Goal: Use online tool/utility: Utilize a website feature to perform a specific function

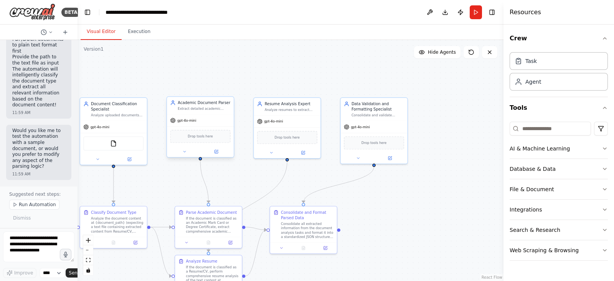
click at [212, 138] on div "Drop tools here" at bounding box center [200, 136] width 60 height 13
click at [216, 143] on div "Drop tools here" at bounding box center [200, 136] width 67 height 20
click at [219, 151] on button at bounding box center [216, 151] width 31 height 7
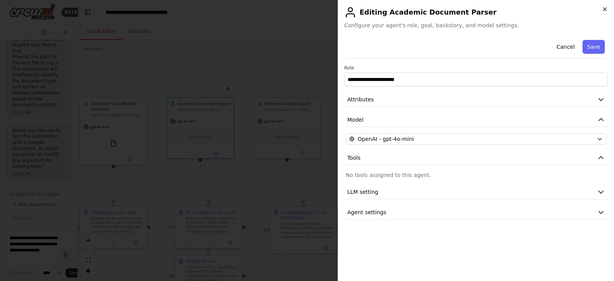
click at [605, 8] on icon "button" at bounding box center [604, 9] width 3 height 3
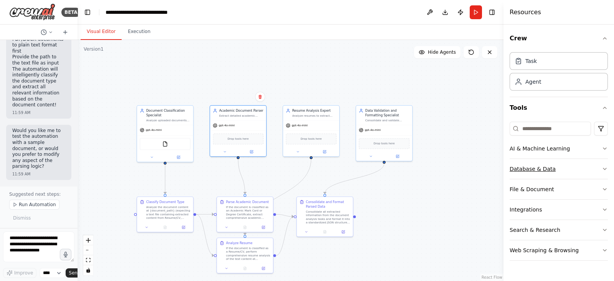
click at [598, 168] on button "Database & Data" at bounding box center [558, 169] width 98 height 20
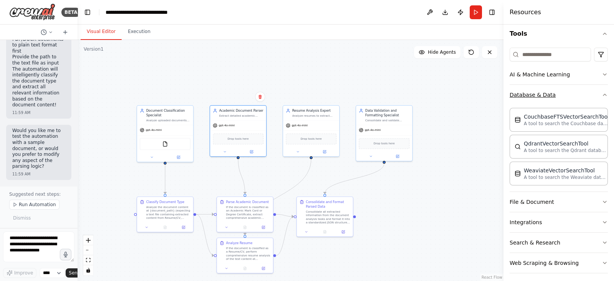
scroll to position [77, 0]
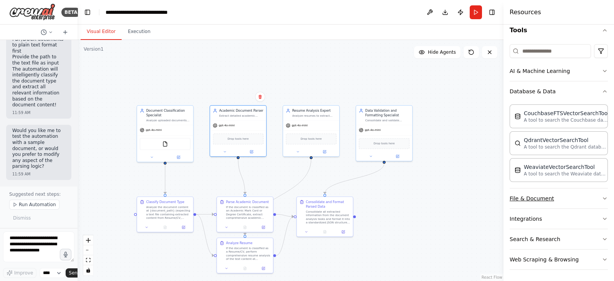
click at [579, 200] on button "File & Document" at bounding box center [558, 198] width 98 height 20
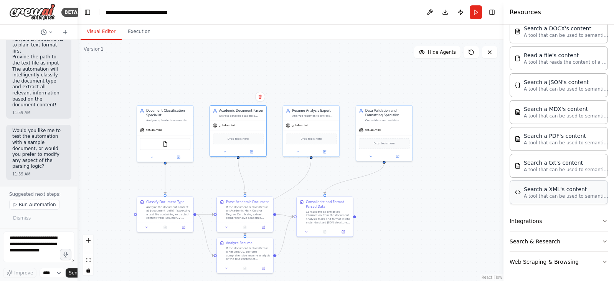
scroll to position [297, 0]
click at [547, 222] on button "Integrations" at bounding box center [558, 220] width 98 height 20
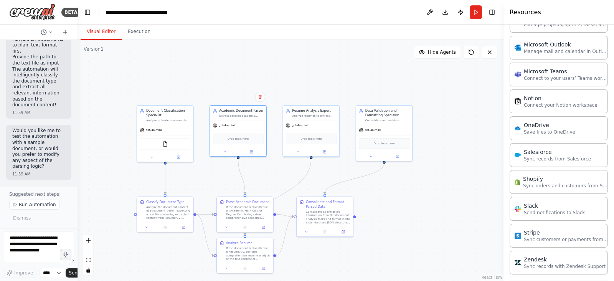
scroll to position [864, 0]
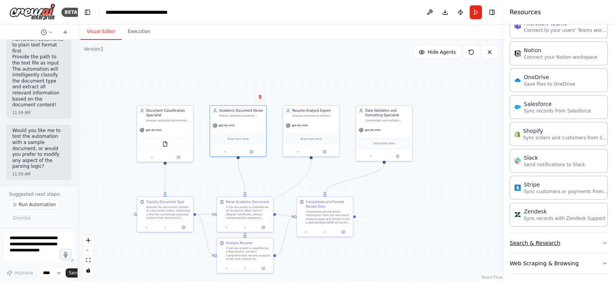
click at [522, 237] on button "Search & Research" at bounding box center [558, 243] width 98 height 20
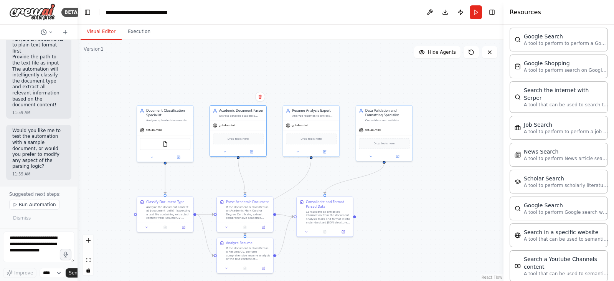
scroll to position [1252, 0]
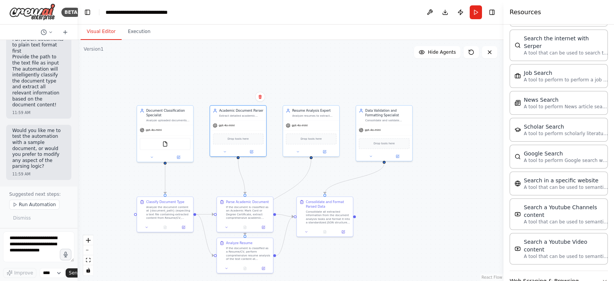
click at [541, 271] on button "Web Scraping & Browsing" at bounding box center [558, 281] width 98 height 20
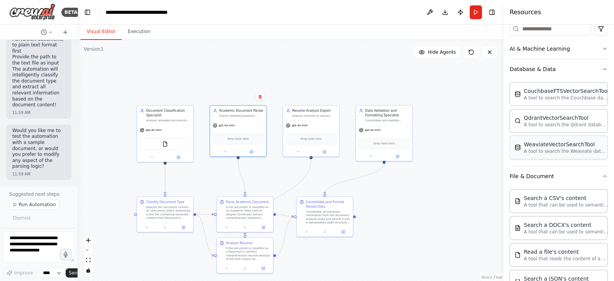
scroll to position [0, 0]
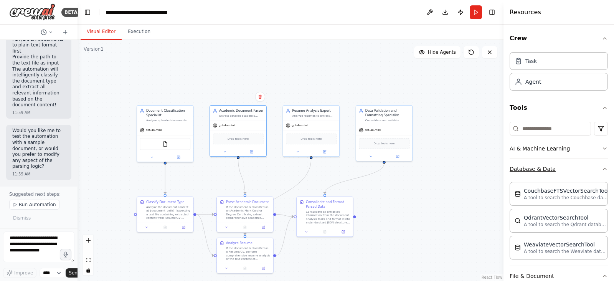
click at [596, 165] on button "Database & Data" at bounding box center [558, 169] width 98 height 20
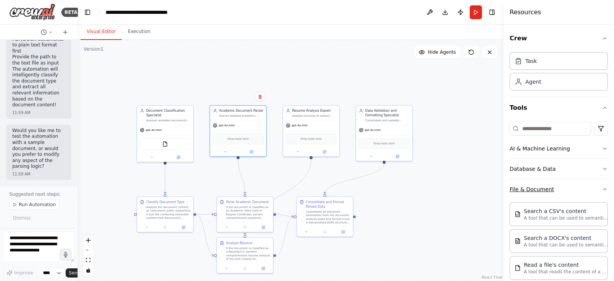
click at [601, 189] on icon "button" at bounding box center [604, 189] width 6 height 6
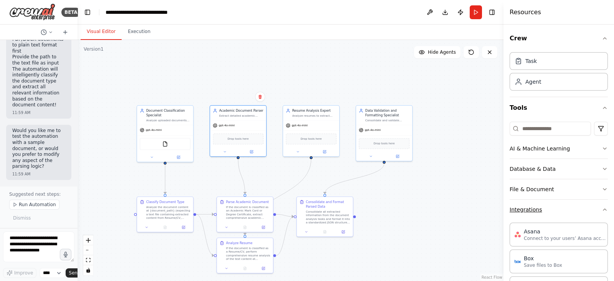
click at [601, 208] on icon "button" at bounding box center [604, 209] width 6 height 6
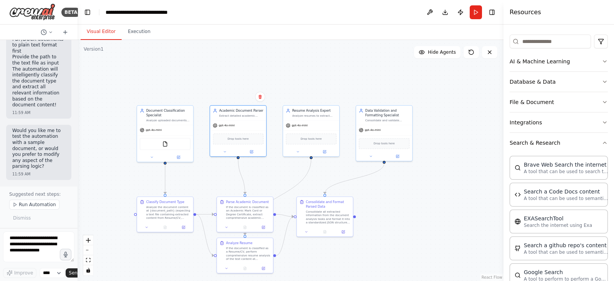
scroll to position [95, 0]
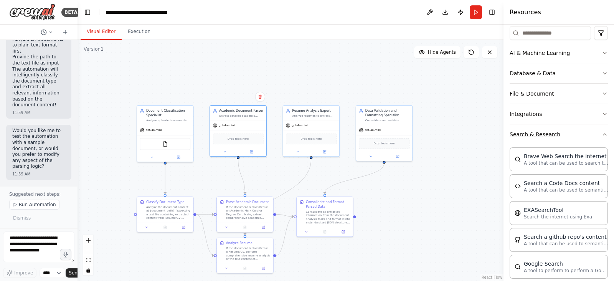
click at [601, 132] on icon "button" at bounding box center [604, 134] width 6 height 6
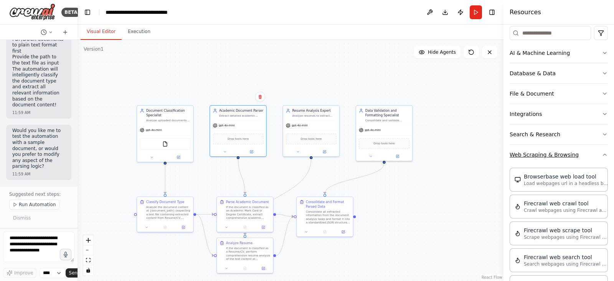
click at [601, 154] on icon "button" at bounding box center [604, 154] width 6 height 6
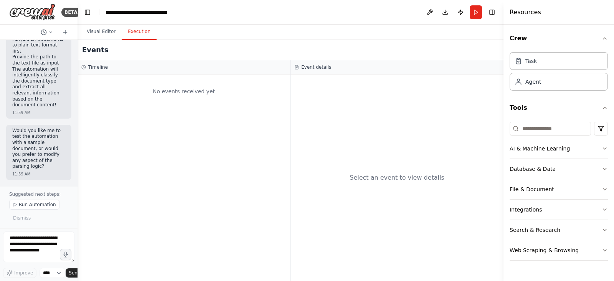
click at [136, 38] on button "Execution" at bounding box center [139, 32] width 35 height 16
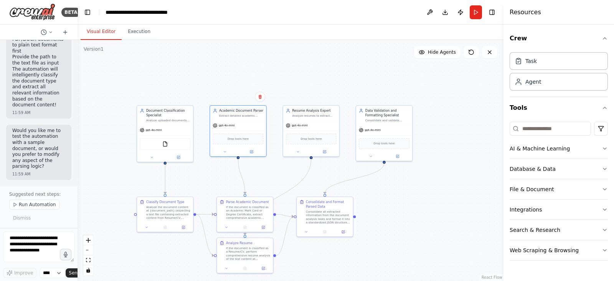
click at [107, 31] on button "Visual Editor" at bounding box center [101, 32] width 41 height 16
click at [475, 5] on button "Run" at bounding box center [475, 12] width 12 height 14
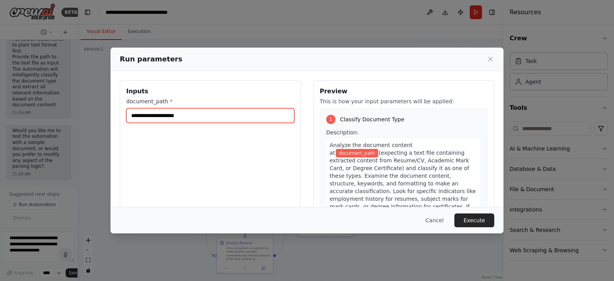
click at [257, 114] on input "document_path *" at bounding box center [210, 115] width 168 height 15
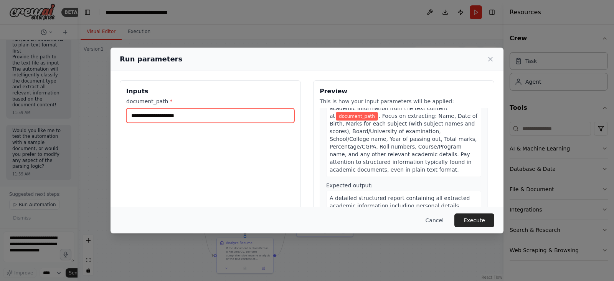
scroll to position [288, 0]
